Goal: Check status: Check status

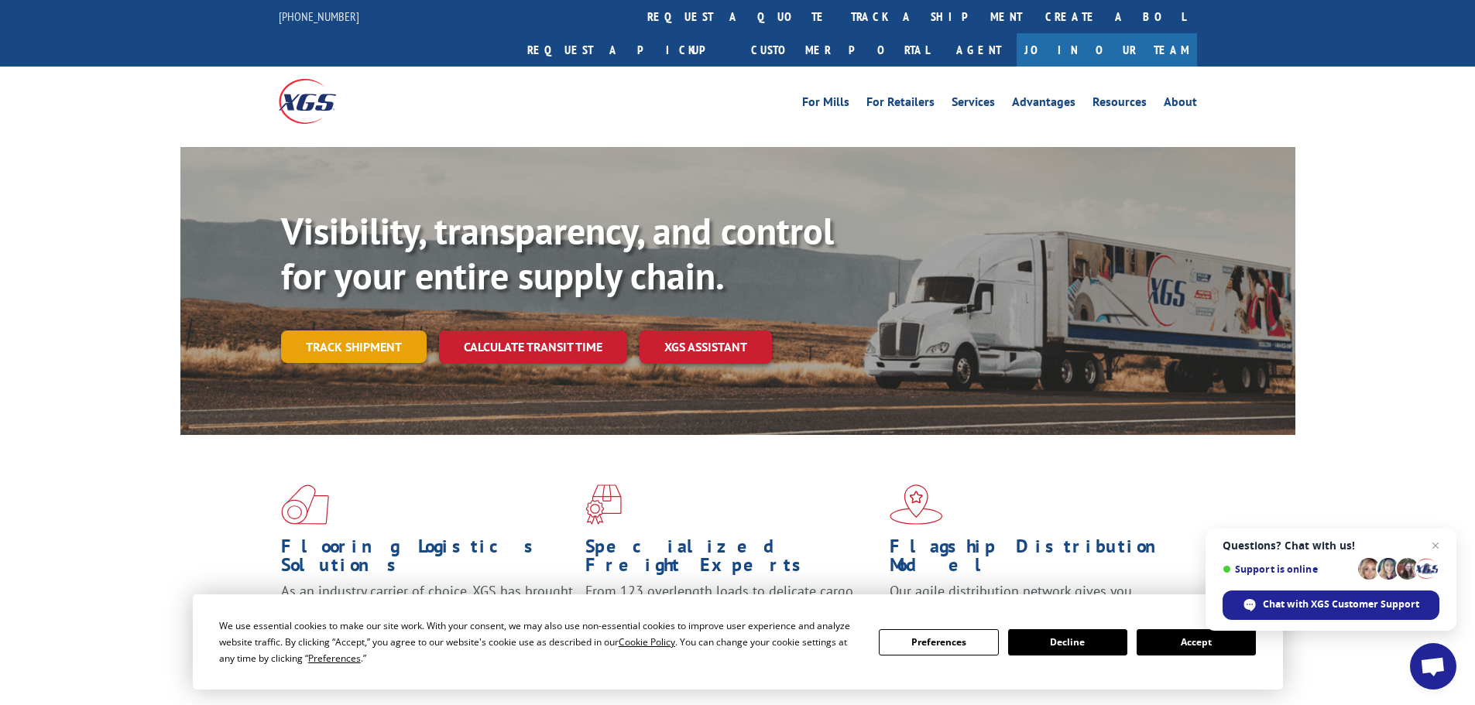
click at [390, 331] on link "Track shipment" at bounding box center [354, 347] width 146 height 33
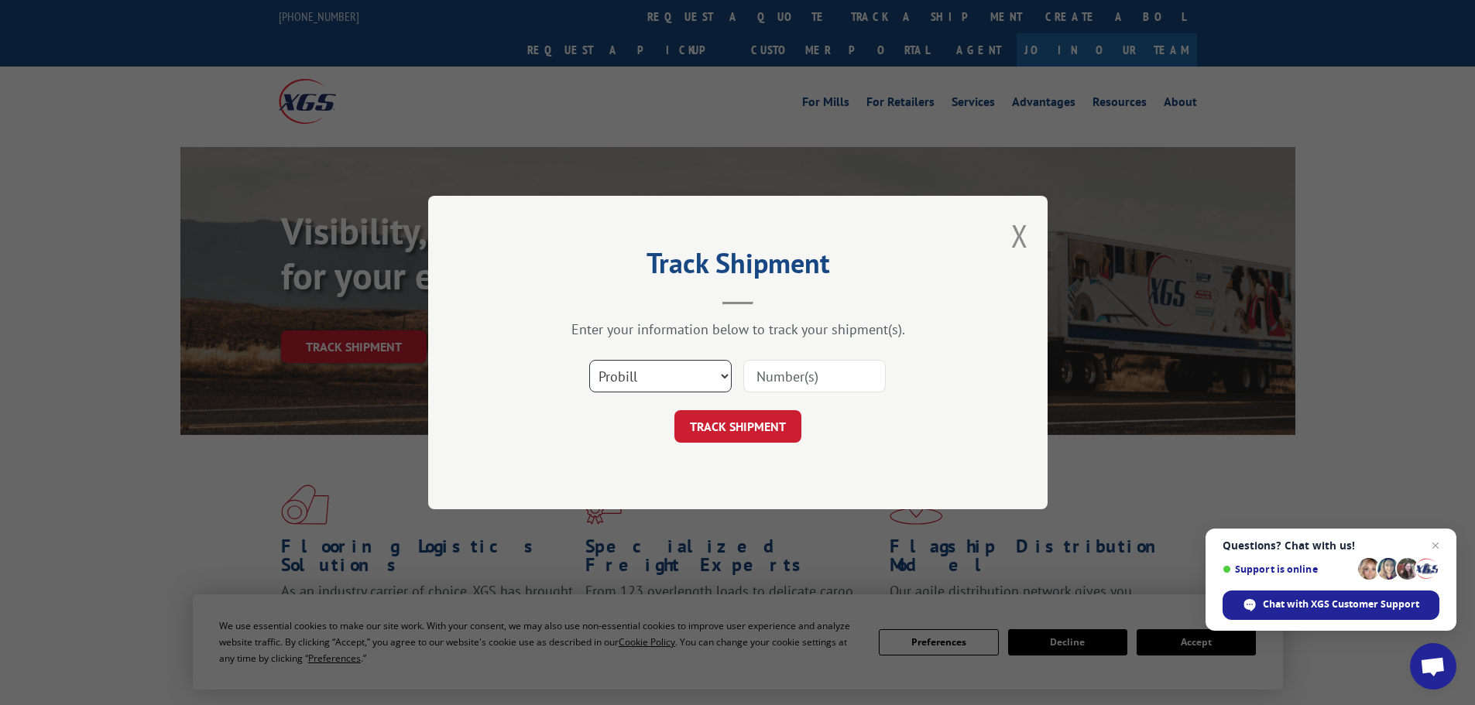
click at [664, 382] on select "Select category... Probill BOL PO" at bounding box center [660, 376] width 142 height 33
select select "bol"
click at [589, 360] on select "Select category... Probill BOL PO" at bounding box center [660, 376] width 142 height 33
click at [763, 366] on input at bounding box center [814, 376] width 142 height 33
paste input "54399833"
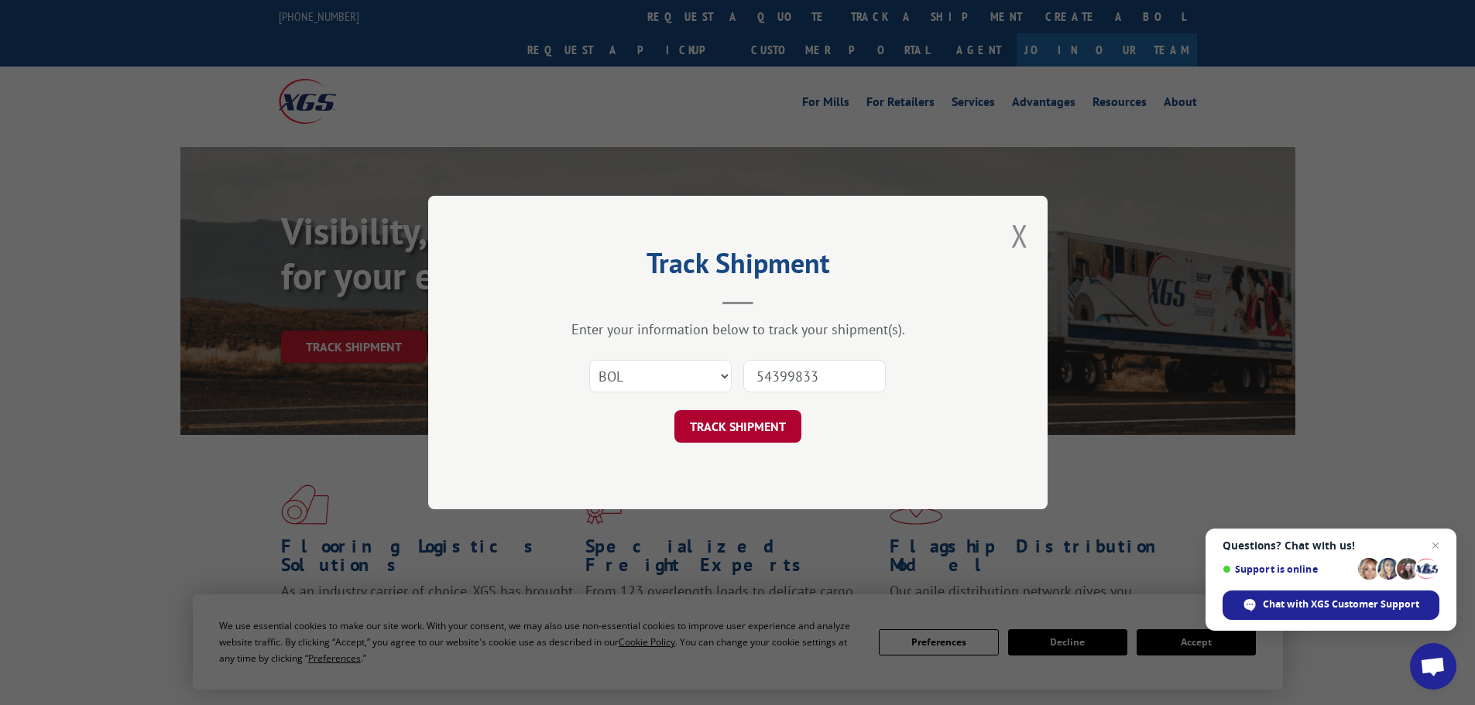
type input "54399833"
click at [743, 427] on button "TRACK SHIPMENT" at bounding box center [737, 426] width 127 height 33
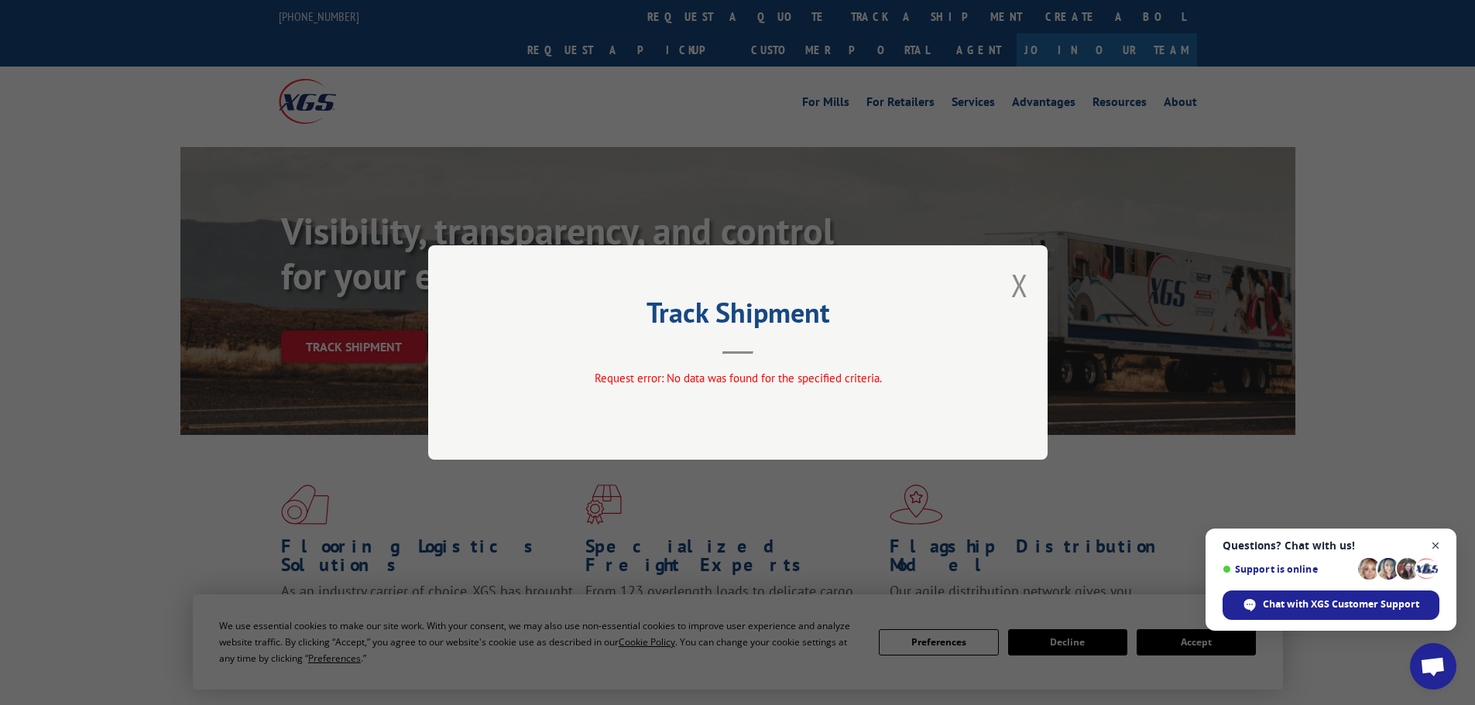
click at [1431, 548] on span "Close chat" at bounding box center [1435, 546] width 19 height 19
